Goal: Transaction & Acquisition: Obtain resource

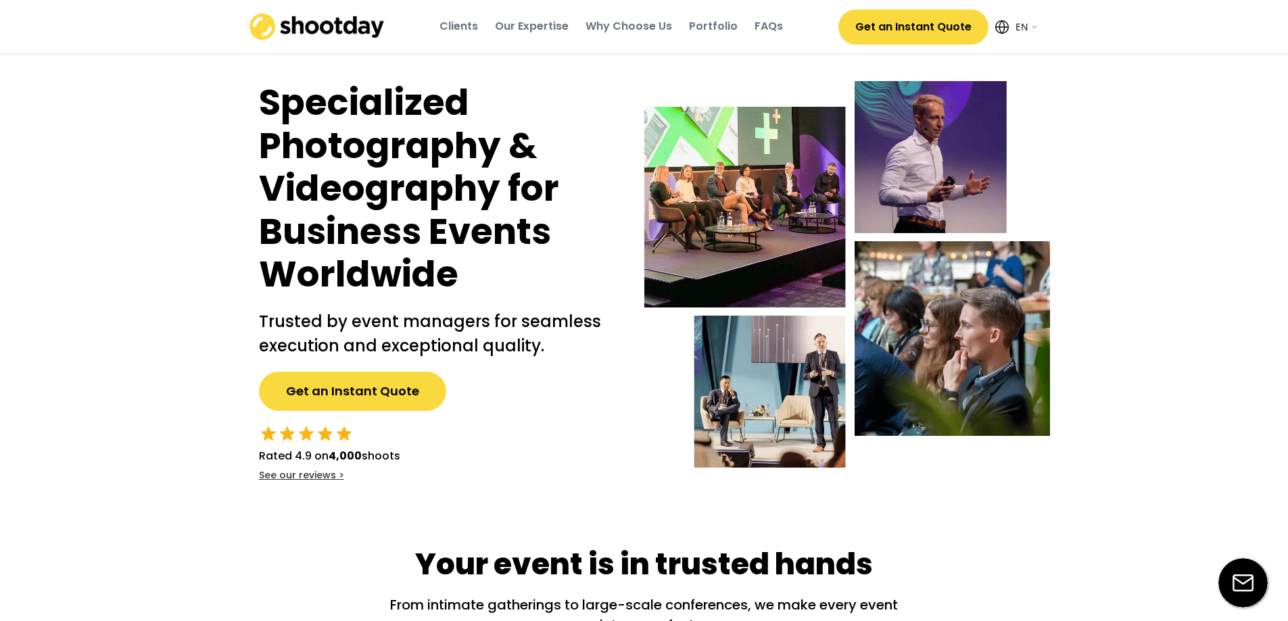
select select ""en""
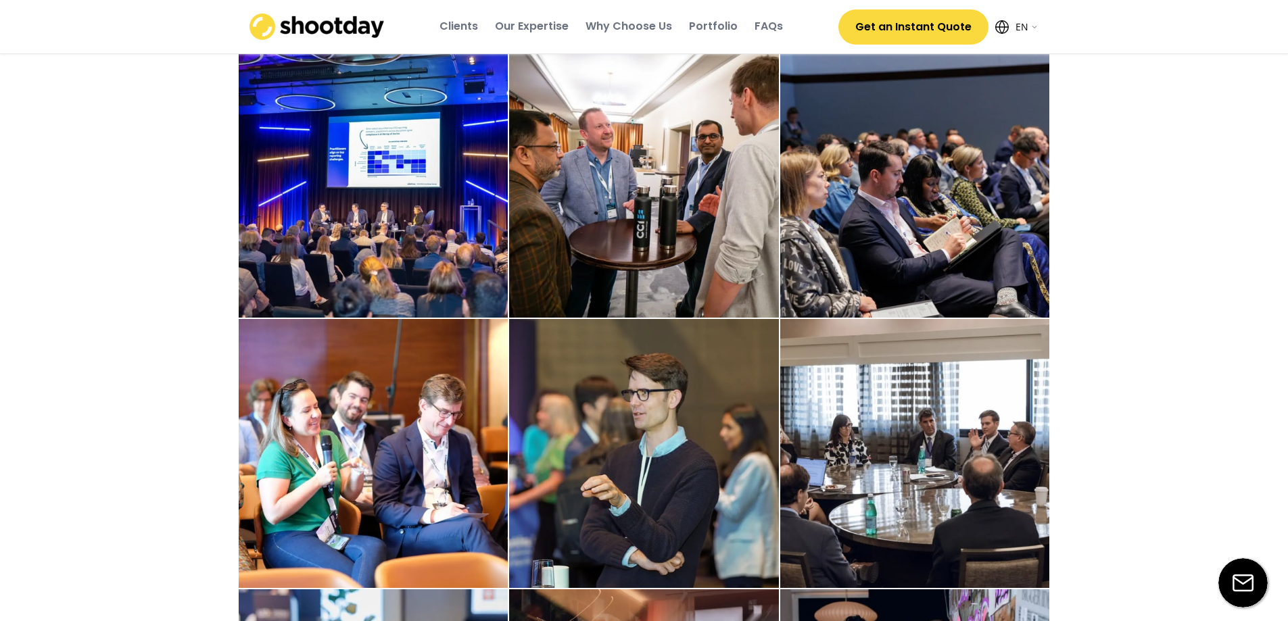
scroll to position [1534, 0]
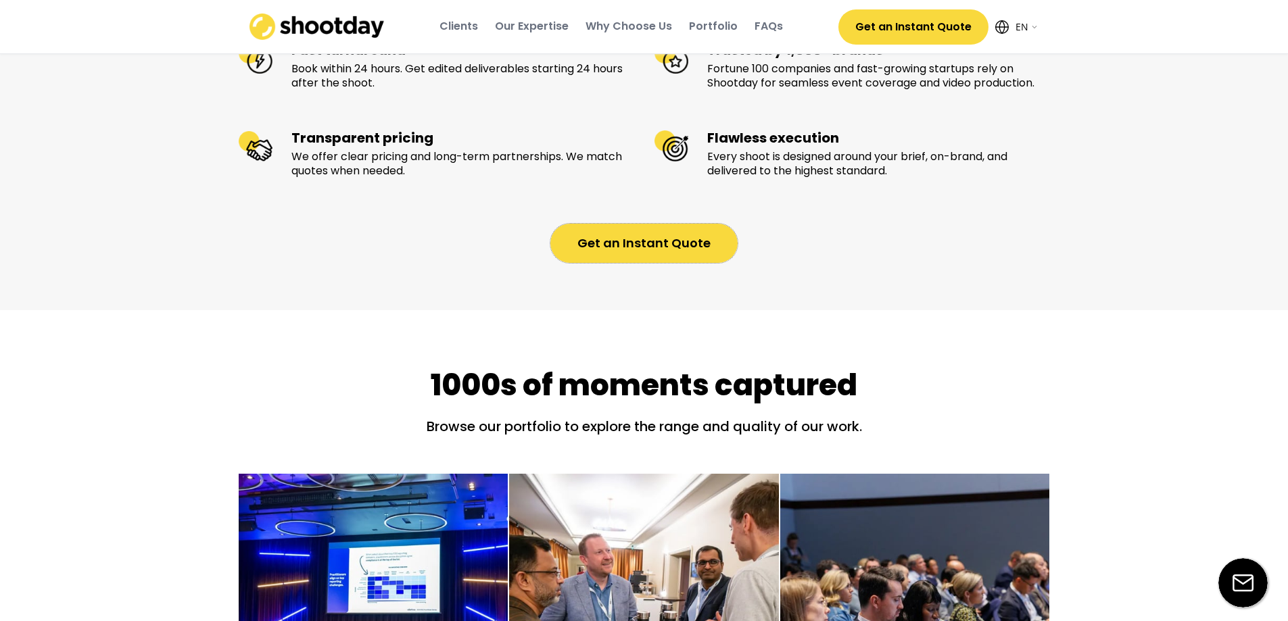
click at [643, 263] on button "Get an Instant Quote" at bounding box center [643, 243] width 187 height 39
